Goal: Task Accomplishment & Management: Use online tool/utility

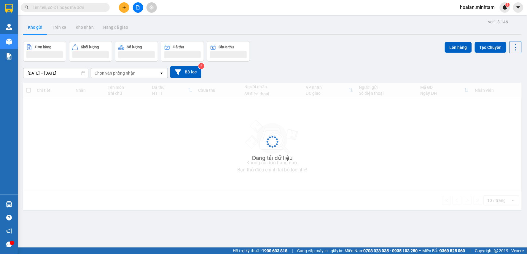
click at [304, 40] on div "ver 1.8.146 Kho gửi Trên xe Kho nhận Hàng đã giao Đơn hàng Khối lượng Số lượng …" at bounding box center [272, 145] width 503 height 254
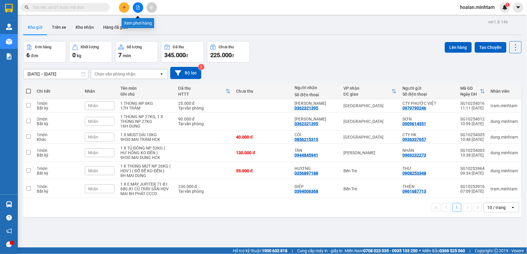
click at [140, 5] on button at bounding box center [138, 7] width 10 height 10
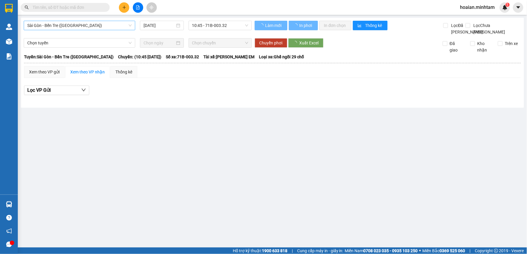
click at [100, 28] on span "Sài Gòn - Bến Tre ([GEOGRAPHIC_DATA])" at bounding box center [79, 25] width 104 height 9
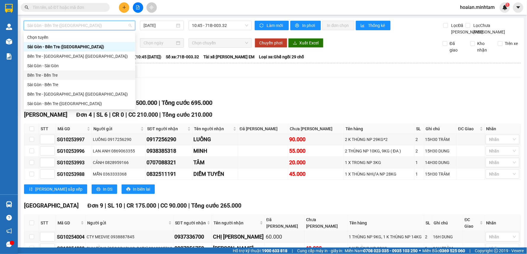
drag, startPoint x: 307, startPoint y: 91, endPoint x: 318, endPoint y: 100, distance: 14.5
